Goal: Navigation & Orientation: Understand site structure

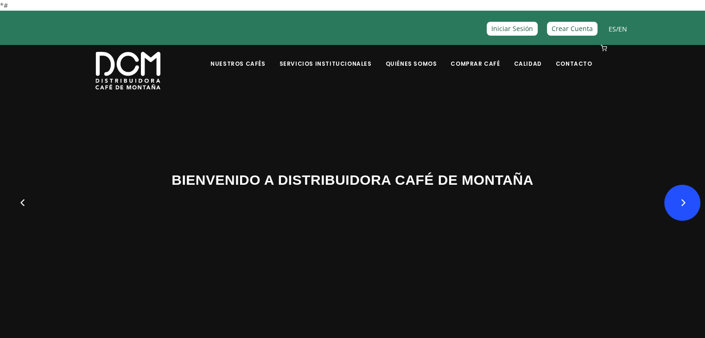
click at [682, 203] on button "Next" at bounding box center [682, 203] width 36 height 36
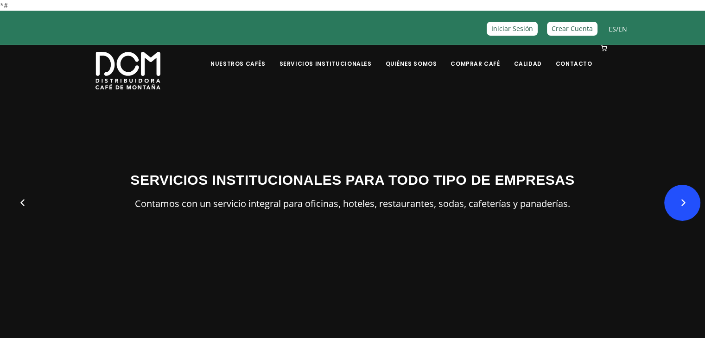
click at [681, 204] on button "Next" at bounding box center [682, 203] width 36 height 36
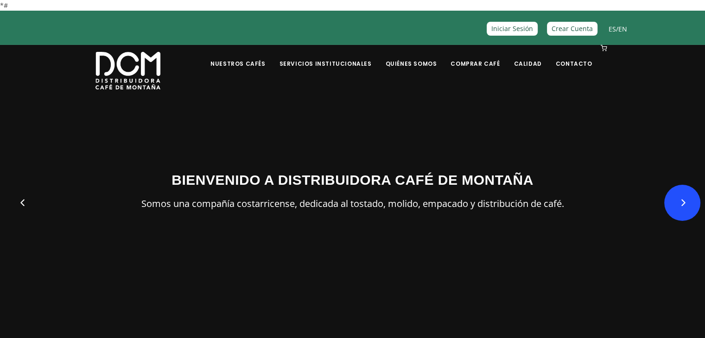
click at [681, 204] on button "Next" at bounding box center [682, 203] width 36 height 36
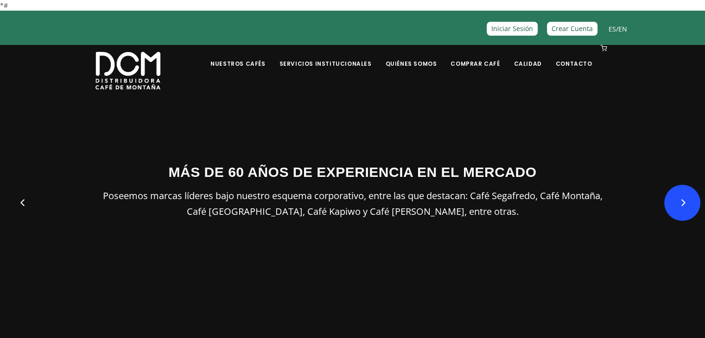
click at [680, 203] on button "Next" at bounding box center [682, 203] width 36 height 36
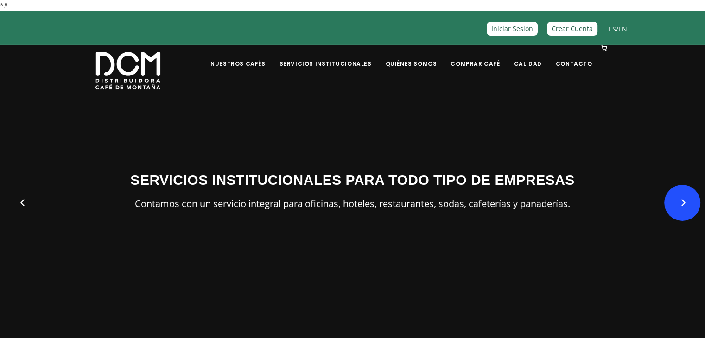
click at [680, 203] on button "Next" at bounding box center [682, 203] width 36 height 36
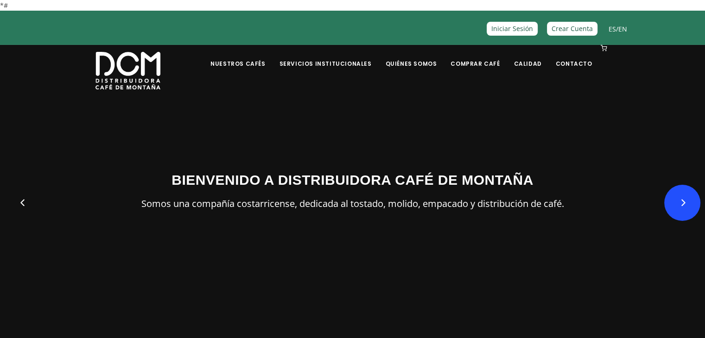
click at [680, 203] on button "Next" at bounding box center [682, 203] width 36 height 36
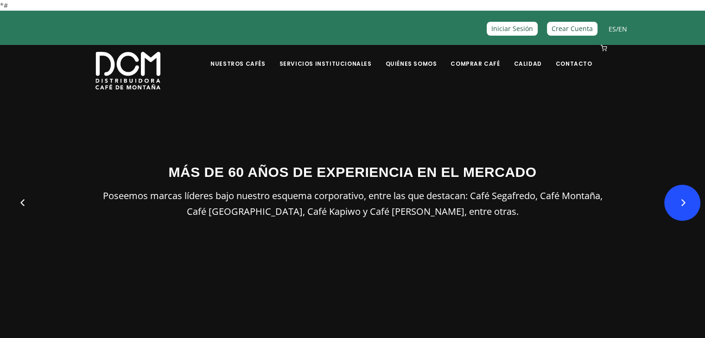
click at [680, 203] on button "Next" at bounding box center [682, 203] width 36 height 36
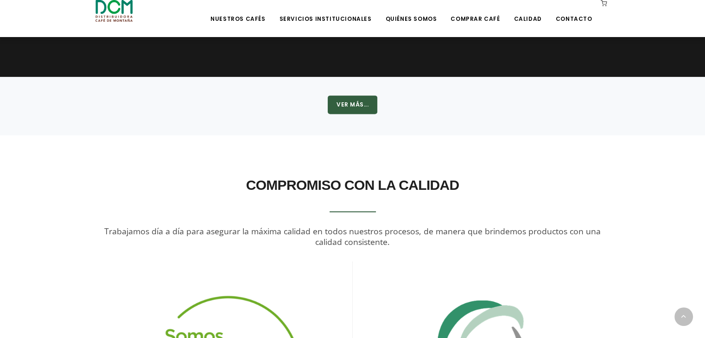
scroll to position [1324, 0]
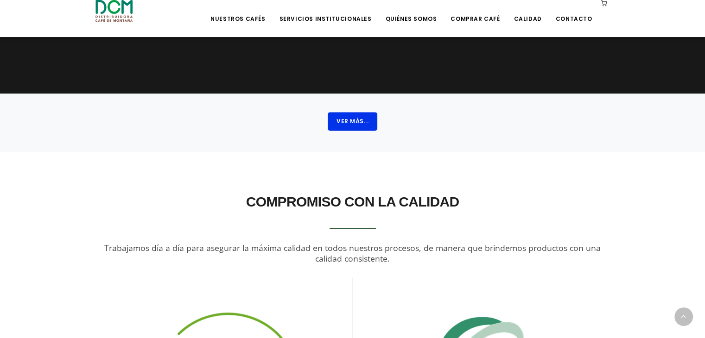
click at [349, 121] on button "Ver Más..." at bounding box center [353, 121] width 50 height 19
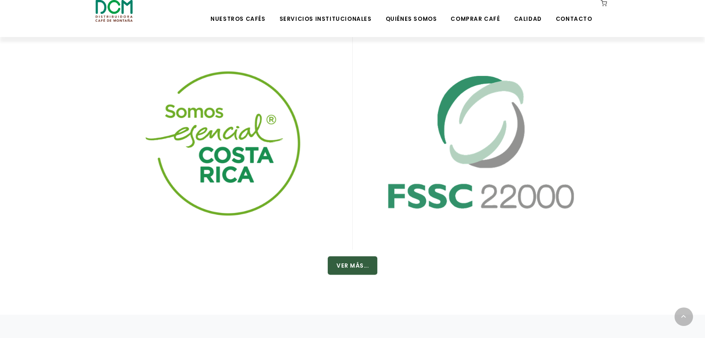
scroll to position [1648, 0]
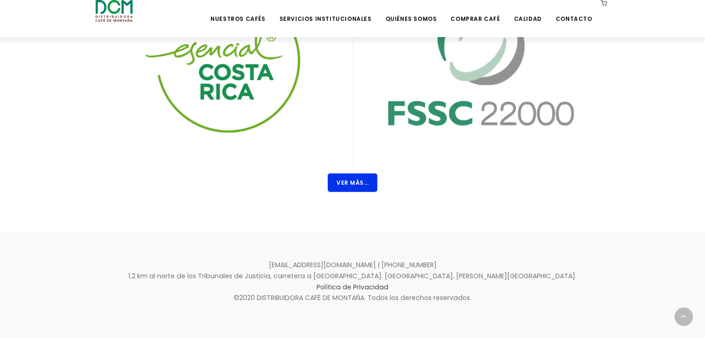
click at [348, 184] on button "Ver Más..." at bounding box center [353, 182] width 50 height 19
